Goal: Browse casually

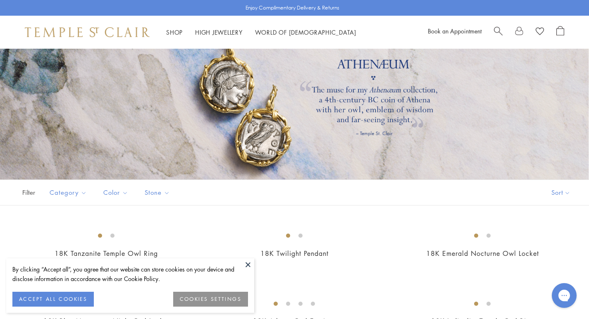
scroll to position [165, 0]
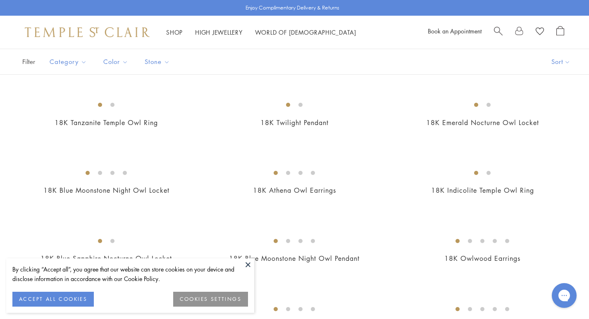
click at [247, 262] on button at bounding box center [248, 265] width 12 height 12
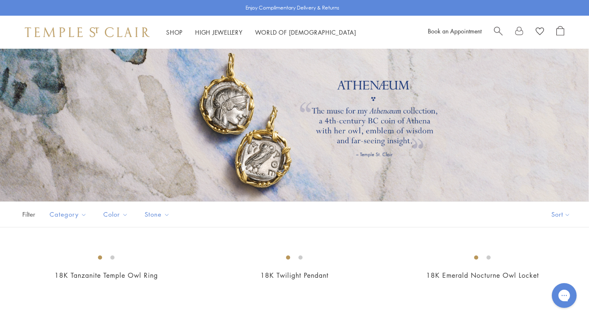
scroll to position [0, 0]
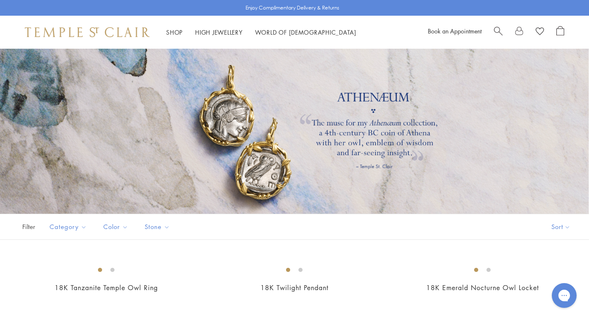
click at [102, 33] on img at bounding box center [87, 32] width 125 height 10
